Goal: Navigation & Orientation: Find specific page/section

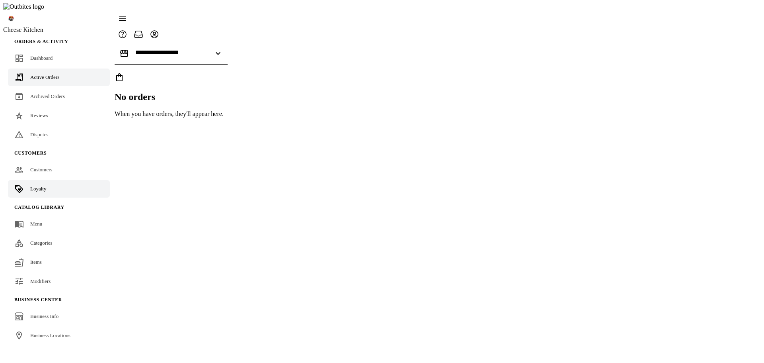
click at [36, 186] on span "Loyalty" at bounding box center [38, 189] width 16 height 6
